Goal: Use online tool/utility: Utilize a website feature to perform a specific function

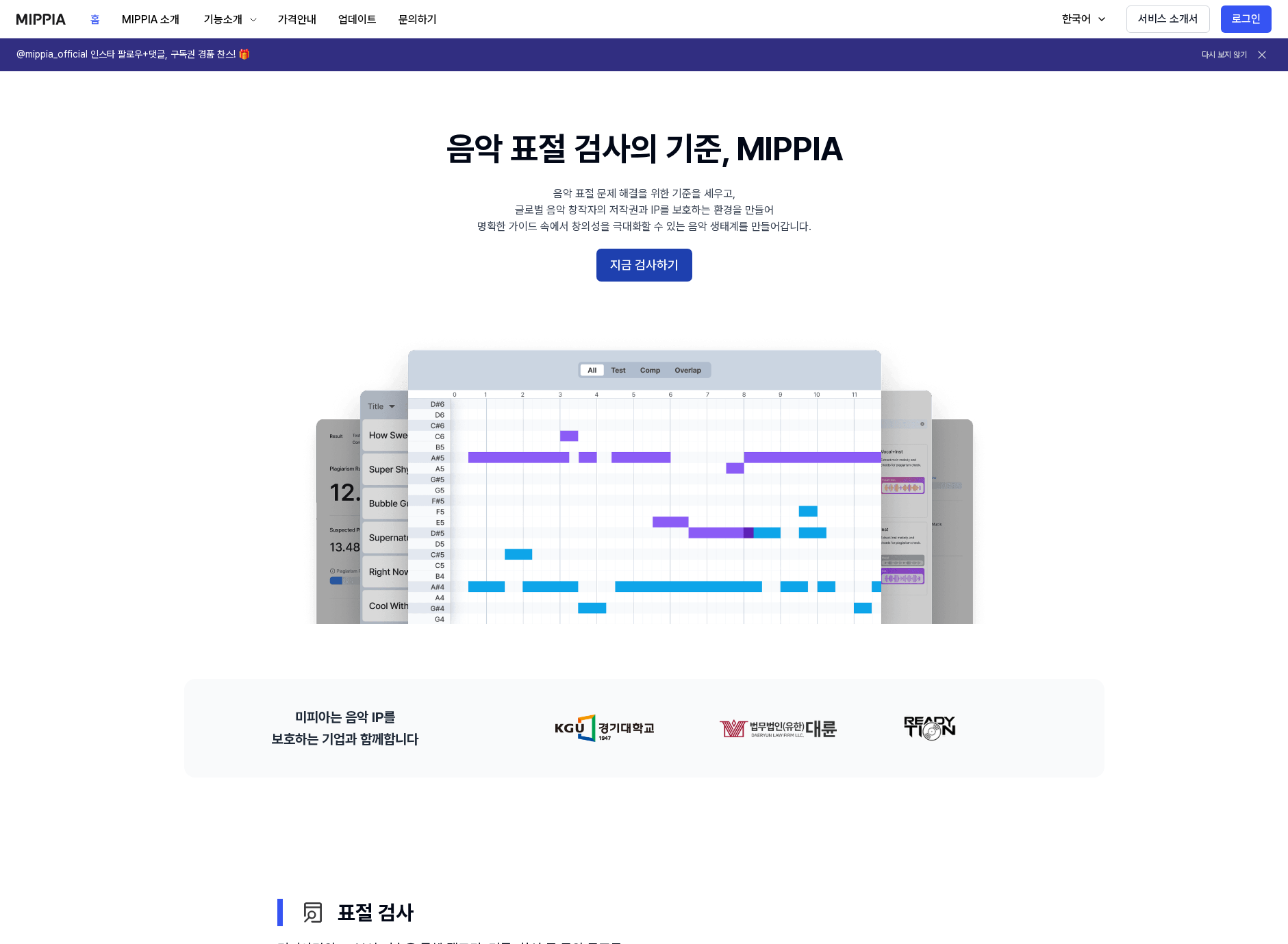
click at [630, 271] on button "지금 검사하기" at bounding box center [644, 265] width 96 height 33
click at [644, 268] on button "지금 검사하기" at bounding box center [644, 265] width 96 height 33
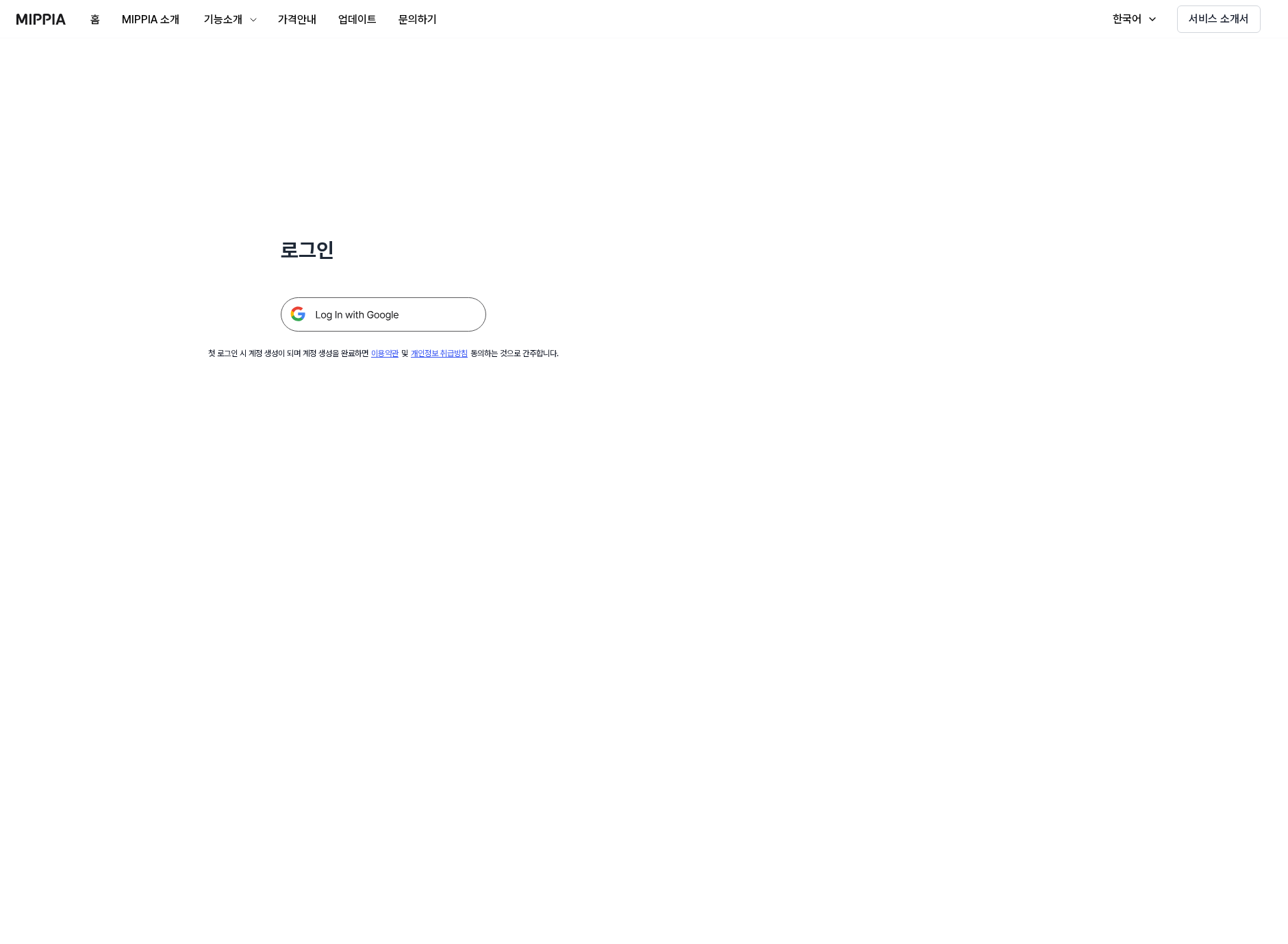
click at [371, 303] on img at bounding box center [383, 314] width 205 height 34
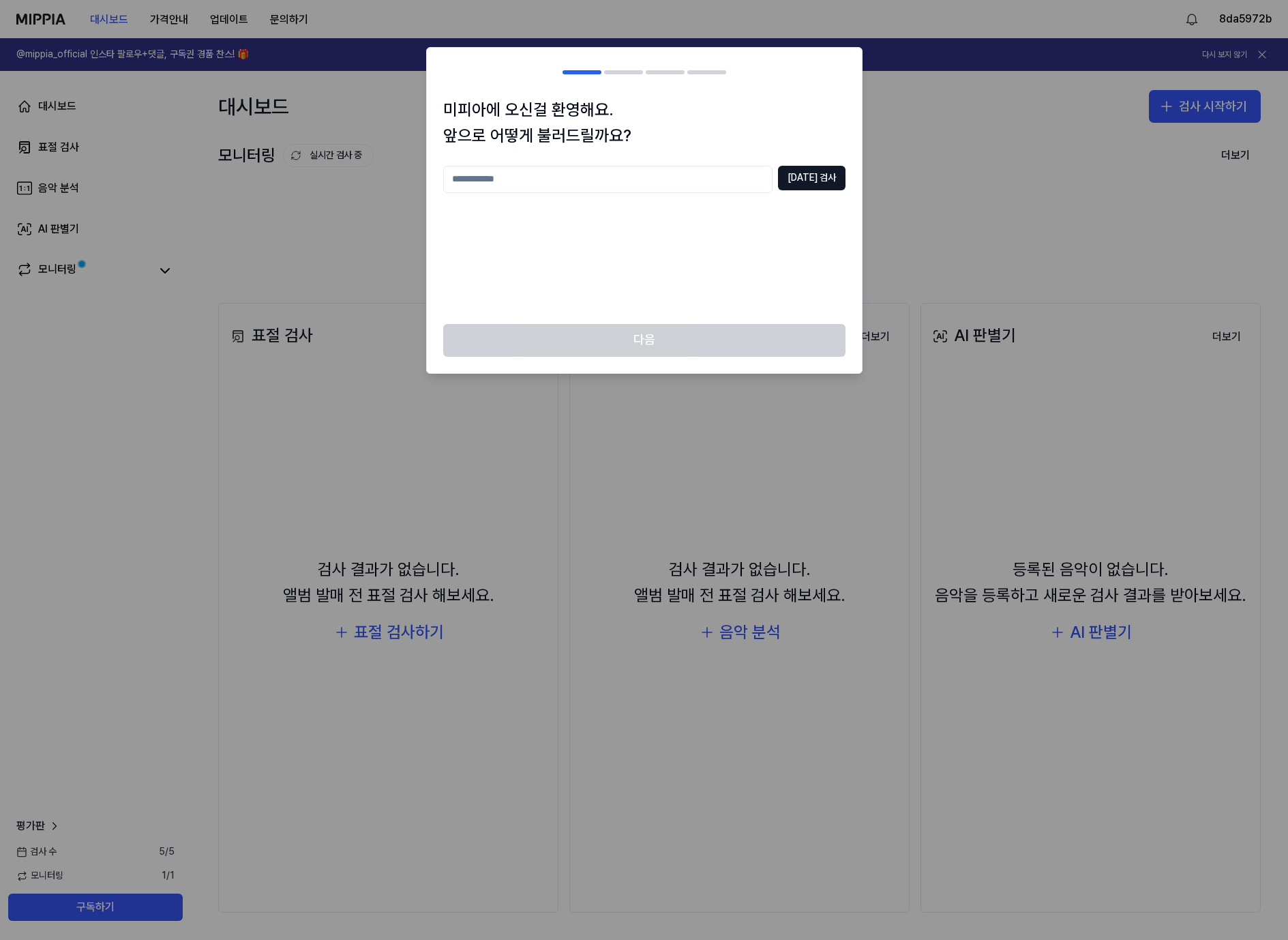
click at [637, 187] on input "text" at bounding box center [608, 179] width 329 height 27
type input "***"
click at [809, 169] on button "중복 검사" at bounding box center [812, 178] width 68 height 25
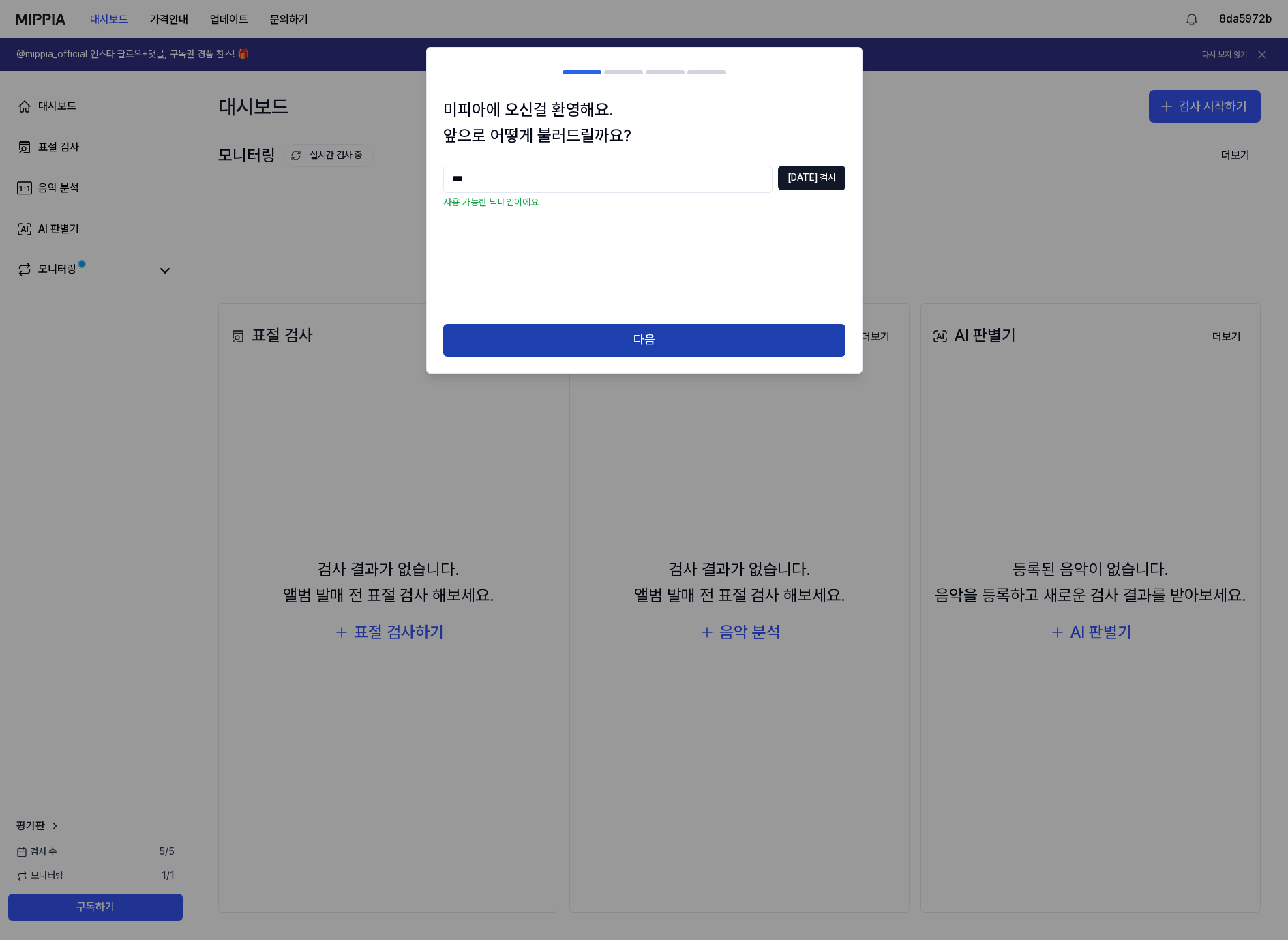
click at [597, 335] on button "다음" at bounding box center [645, 340] width 402 height 33
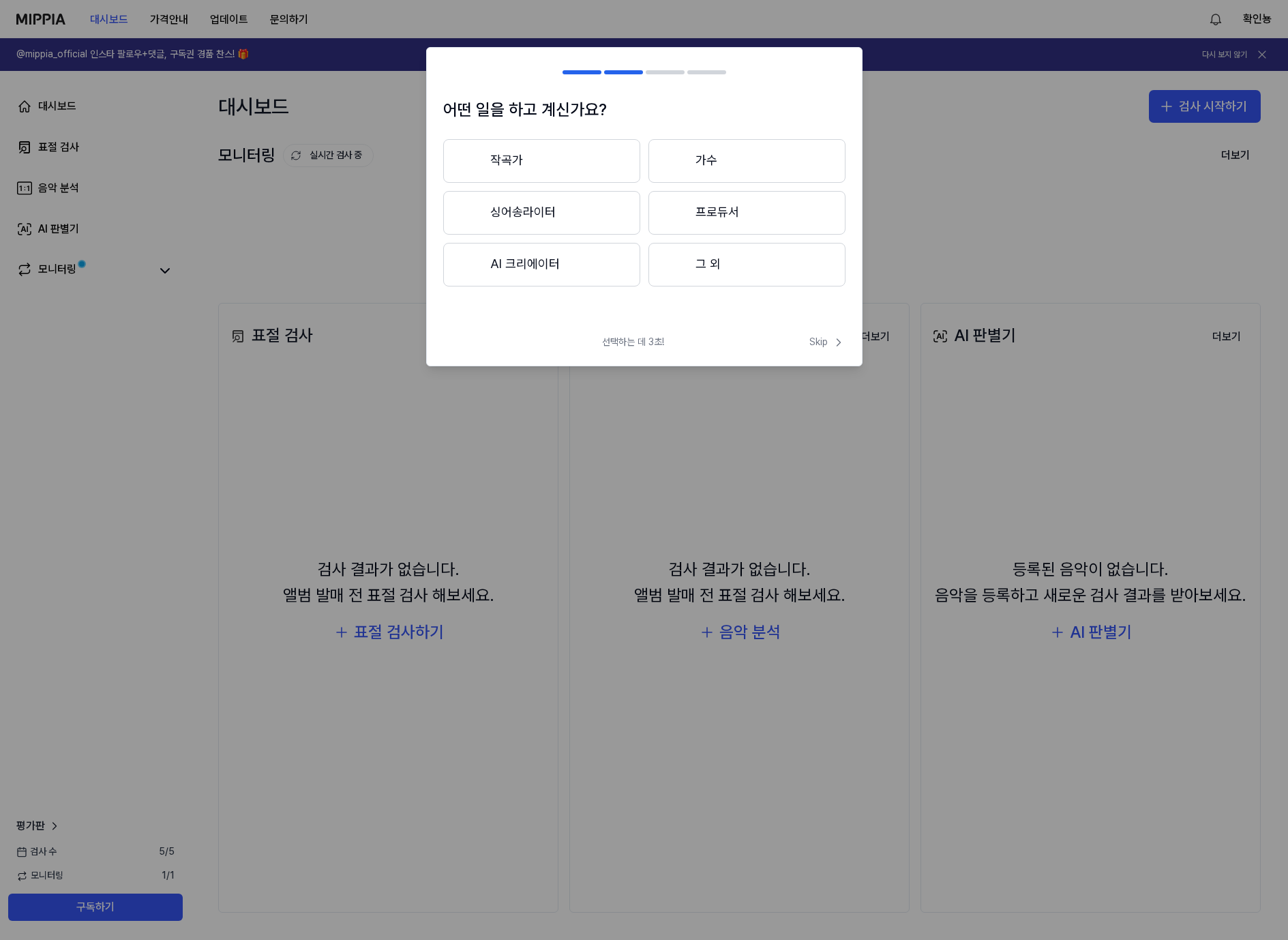
click at [705, 265] on button "그 외" at bounding box center [747, 265] width 197 height 44
click at [570, 216] on button "3년 이하" at bounding box center [542, 214] width 197 height 45
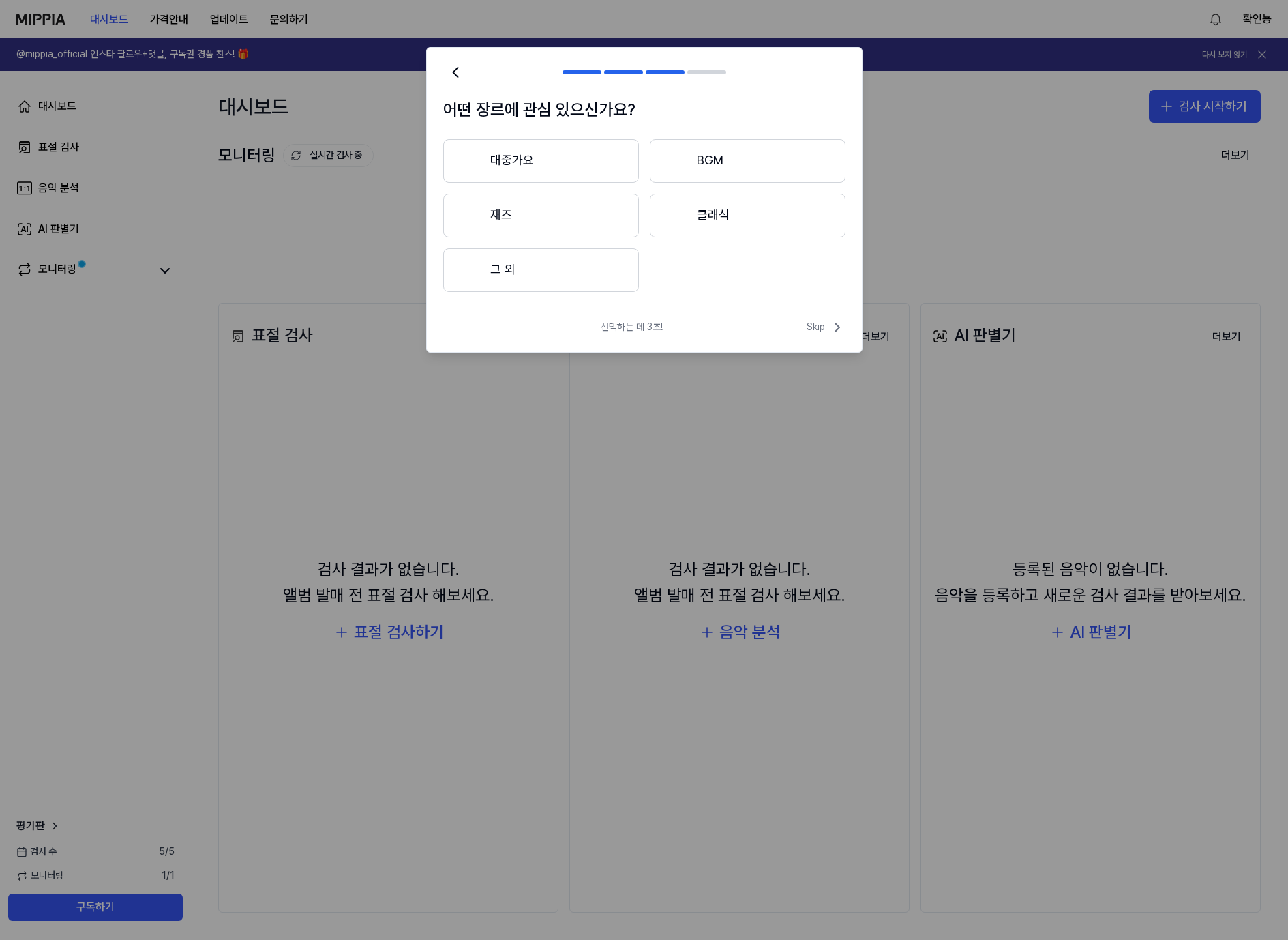
click at [553, 240] on div "대중가요 BGM 재즈 클래식 그 외" at bounding box center [645, 215] width 402 height 153
click at [552, 259] on button "그 외" at bounding box center [541, 270] width 196 height 44
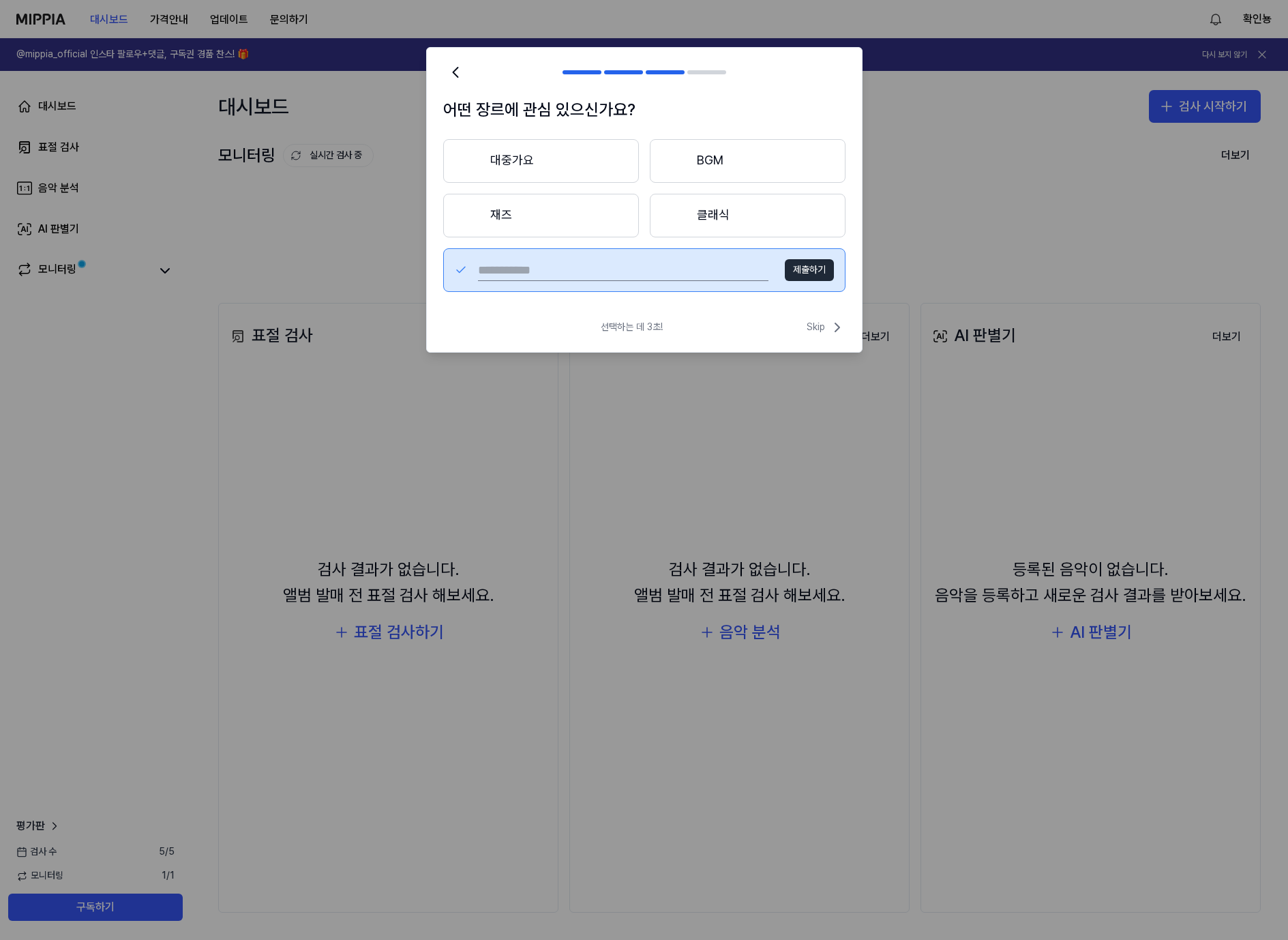
click at [738, 221] on button "클래식" at bounding box center [748, 215] width 196 height 44
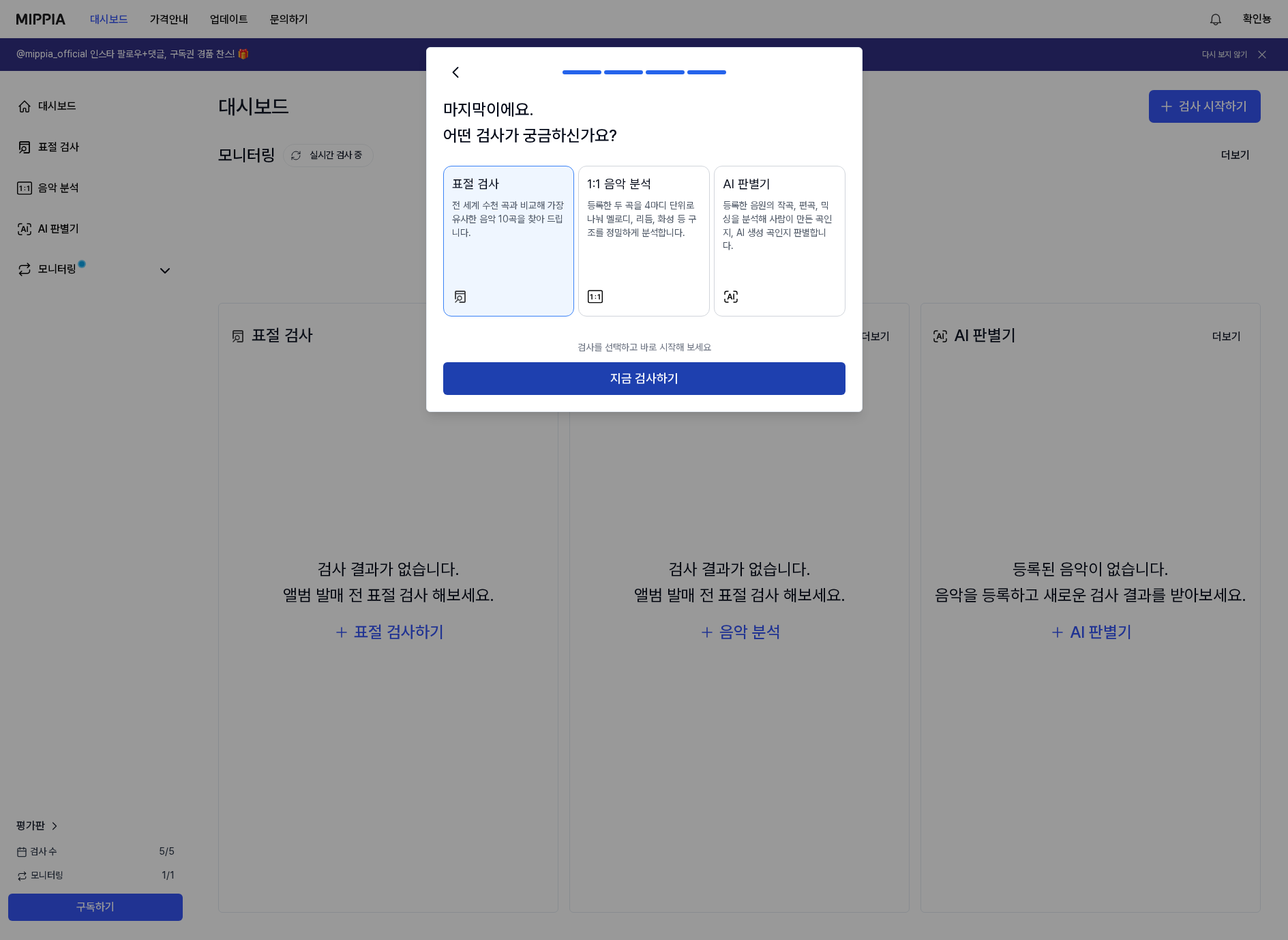
click at [716, 366] on button "지금 검사하기" at bounding box center [645, 378] width 402 height 33
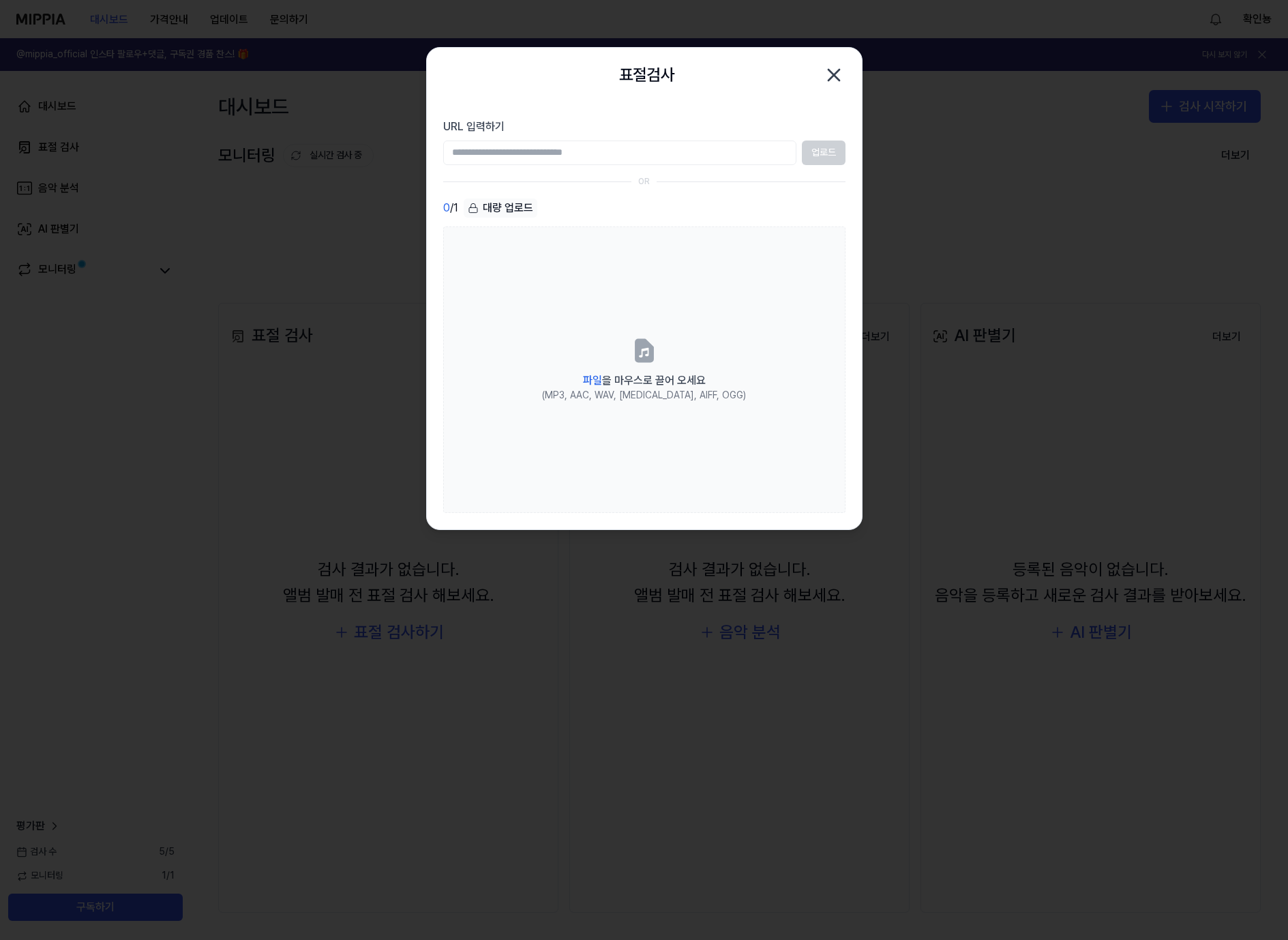
paste input "**********"
type input "**********"
click at [818, 151] on button "업로드" at bounding box center [823, 153] width 44 height 25
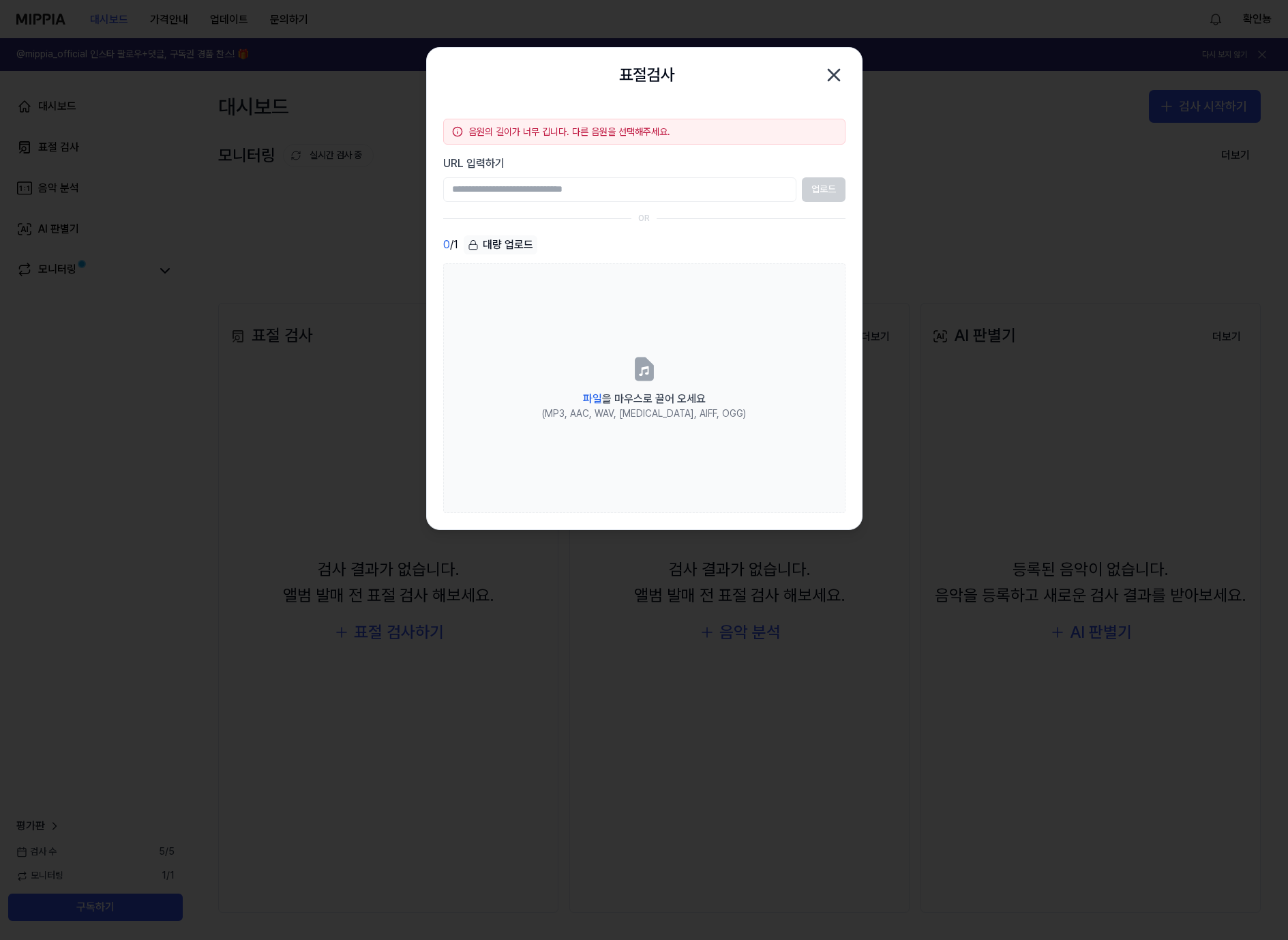
click at [831, 74] on icon "button" at bounding box center [834, 75] width 22 height 22
